Goal: Information Seeking & Learning: Check status

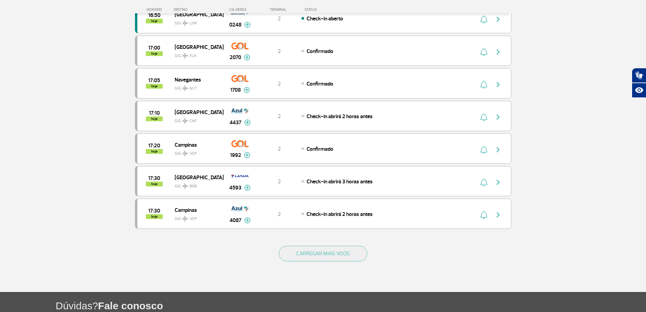
scroll to position [607, 0]
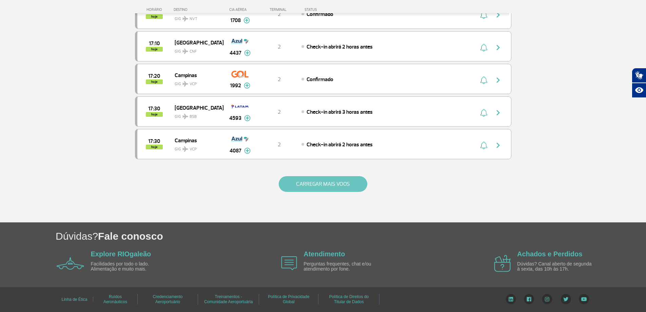
click at [351, 182] on button "CARREGAR MAIS VOOS" at bounding box center [323, 184] width 88 height 16
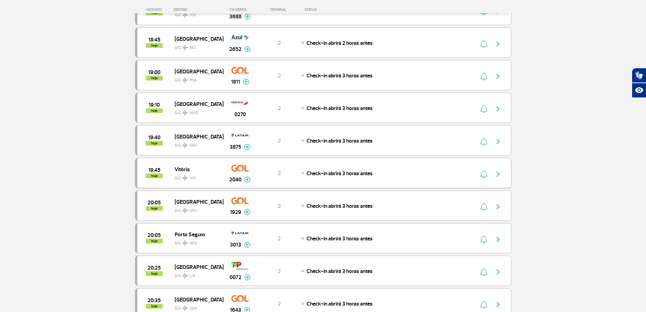
scroll to position [1258, 0]
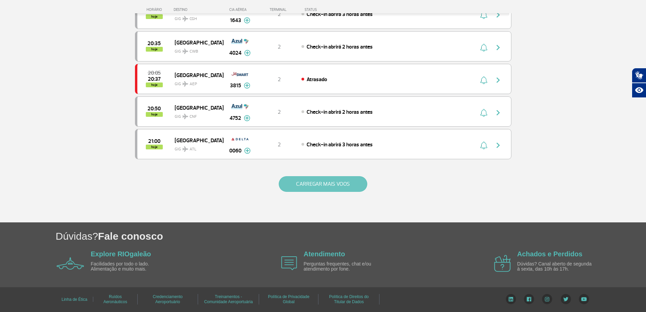
click at [319, 179] on button "CARREGAR MAIS VOOS" at bounding box center [323, 184] width 88 height 16
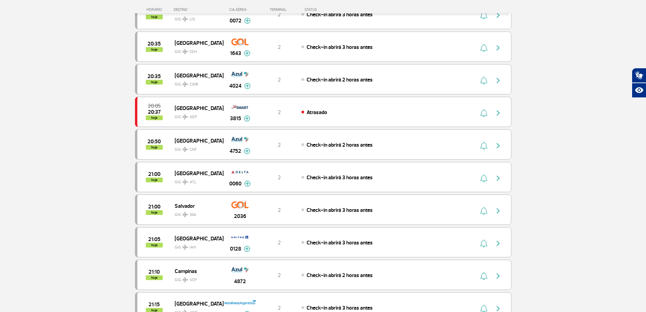
scroll to position [1093, 0]
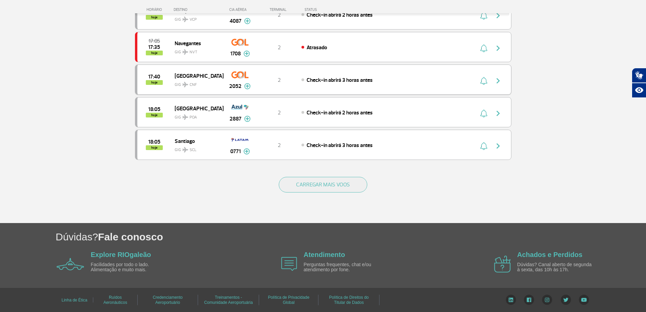
scroll to position [607, 0]
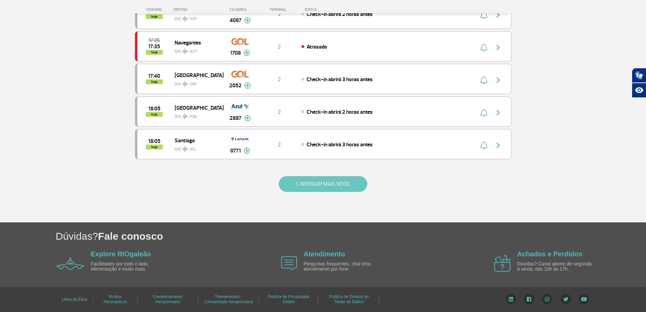
click at [310, 181] on button "CARREGAR MAIS VOOS" at bounding box center [323, 184] width 88 height 16
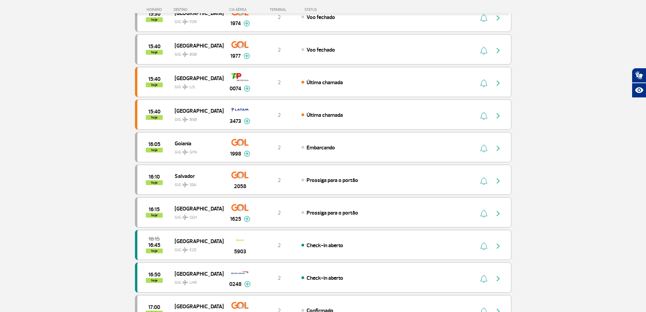
scroll to position [271, 0]
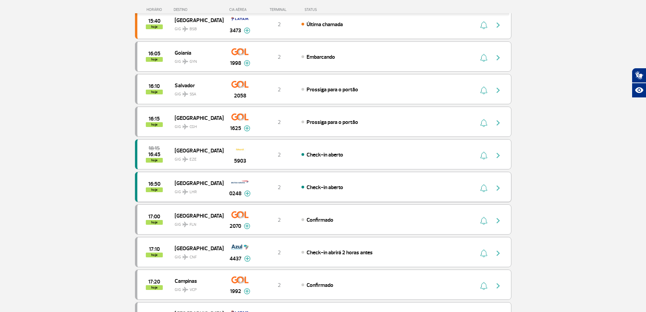
click at [496, 191] on img "button" at bounding box center [498, 188] width 8 height 8
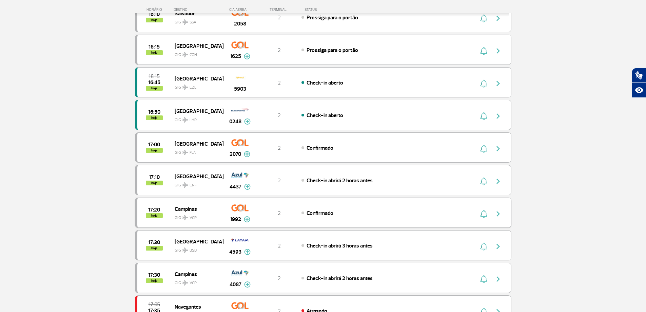
scroll to position [362, 0]
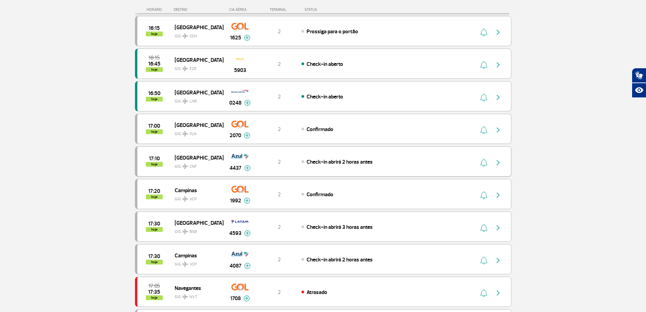
click at [499, 164] on img "button" at bounding box center [498, 162] width 8 height 8
